Goal: Complete application form: Complete application form

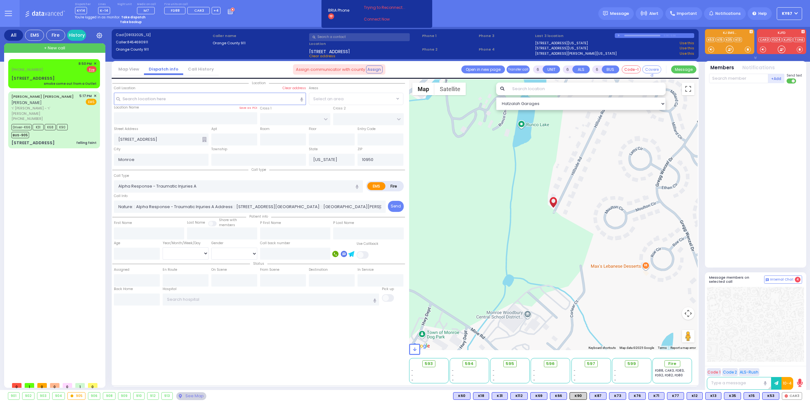
select select
click at [57, 81] on div "smoke come out from a Outlet" at bounding box center [70, 83] width 53 height 5
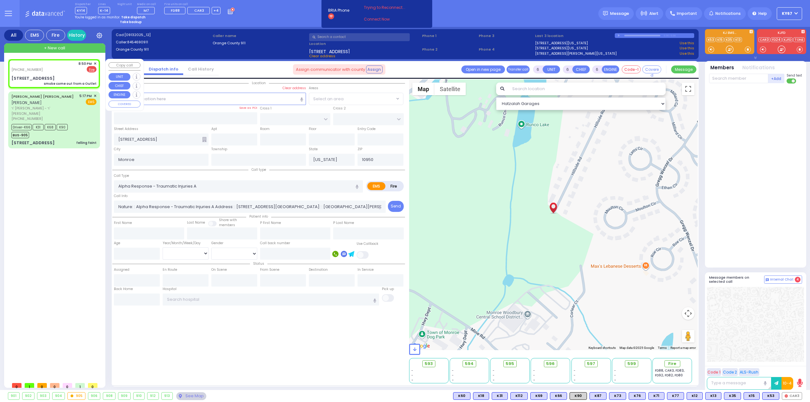
type input "2"
type input "1"
select select
type input "smoke come out from a Outlet"
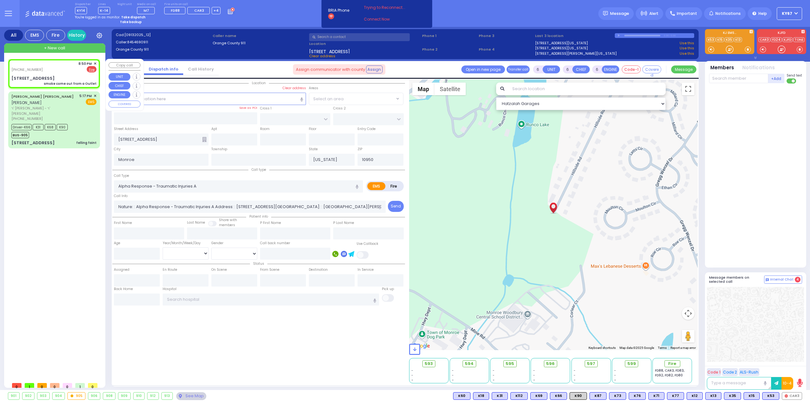
radio input "false"
radio input "true"
select select
type input "20:50"
type input "SERPI RD"
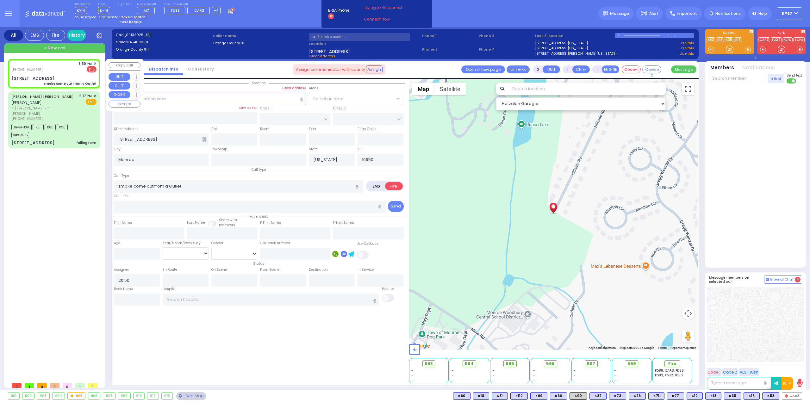
type input "[STREET_ADDRESS]"
type input "Woodbury"
type input "10930"
select select "WOODBURY"
select select "Hatzalah Garages"
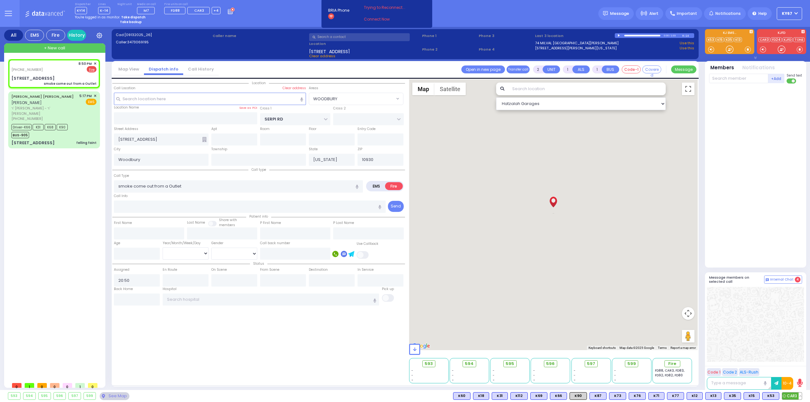
click at [793, 397] on span "CAR3" at bounding box center [792, 396] width 20 height 7
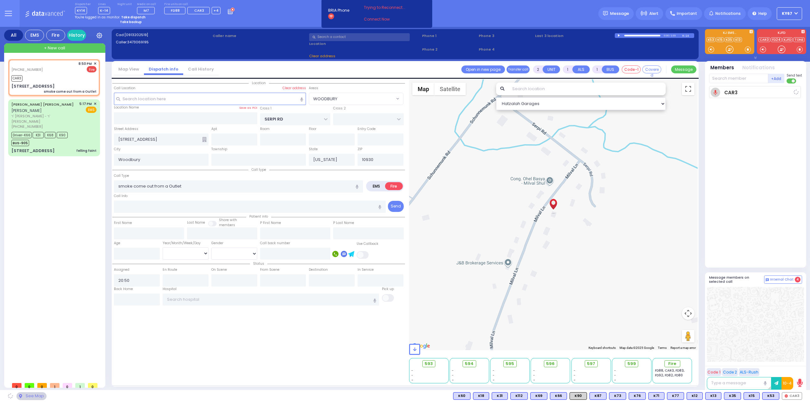
select select
radio input "true"
select select
type input "20:53"
select select "Hatzalah Garages"
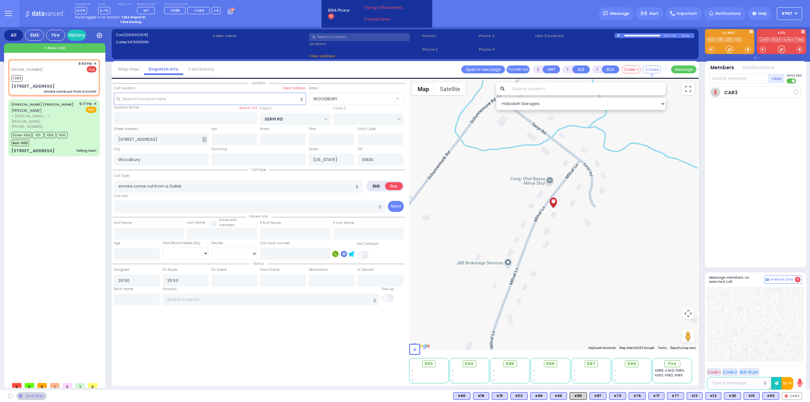
select select "WOODBURY"
